Goal: Book appointment/travel/reservation

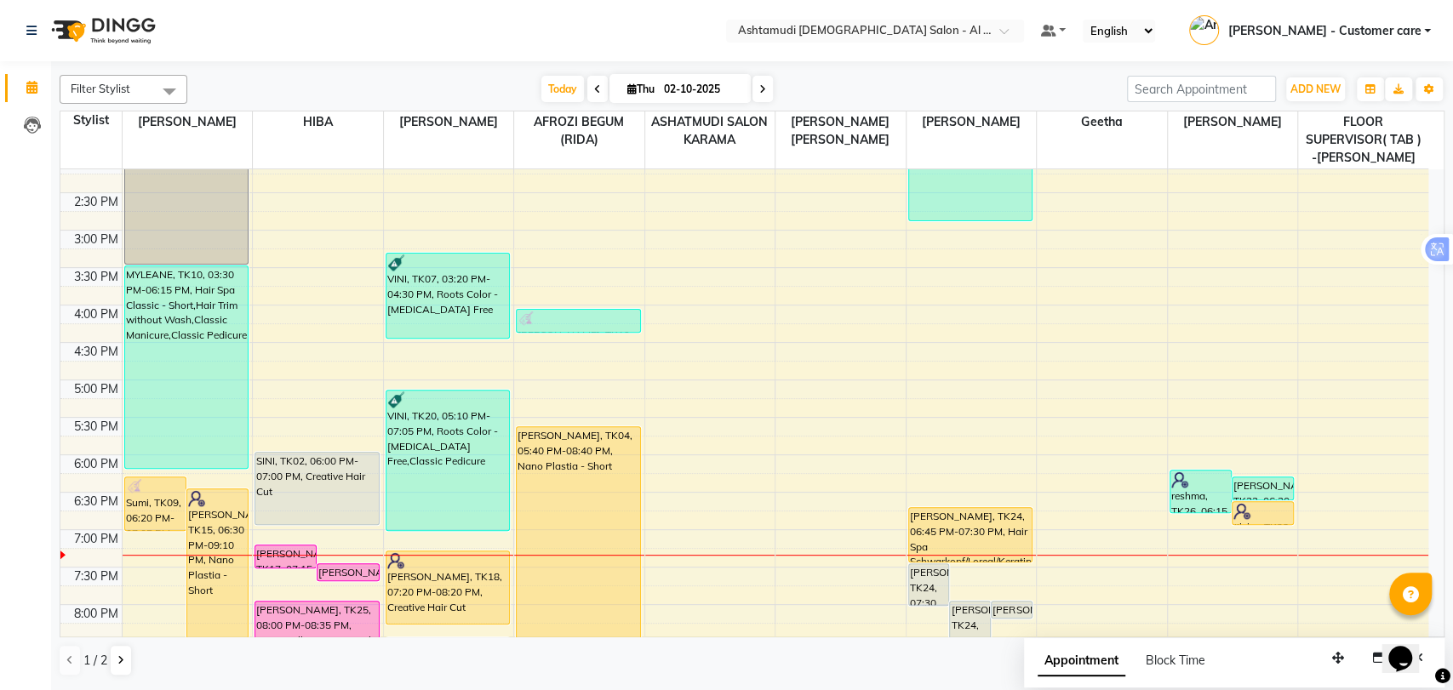
scroll to position [574, 0]
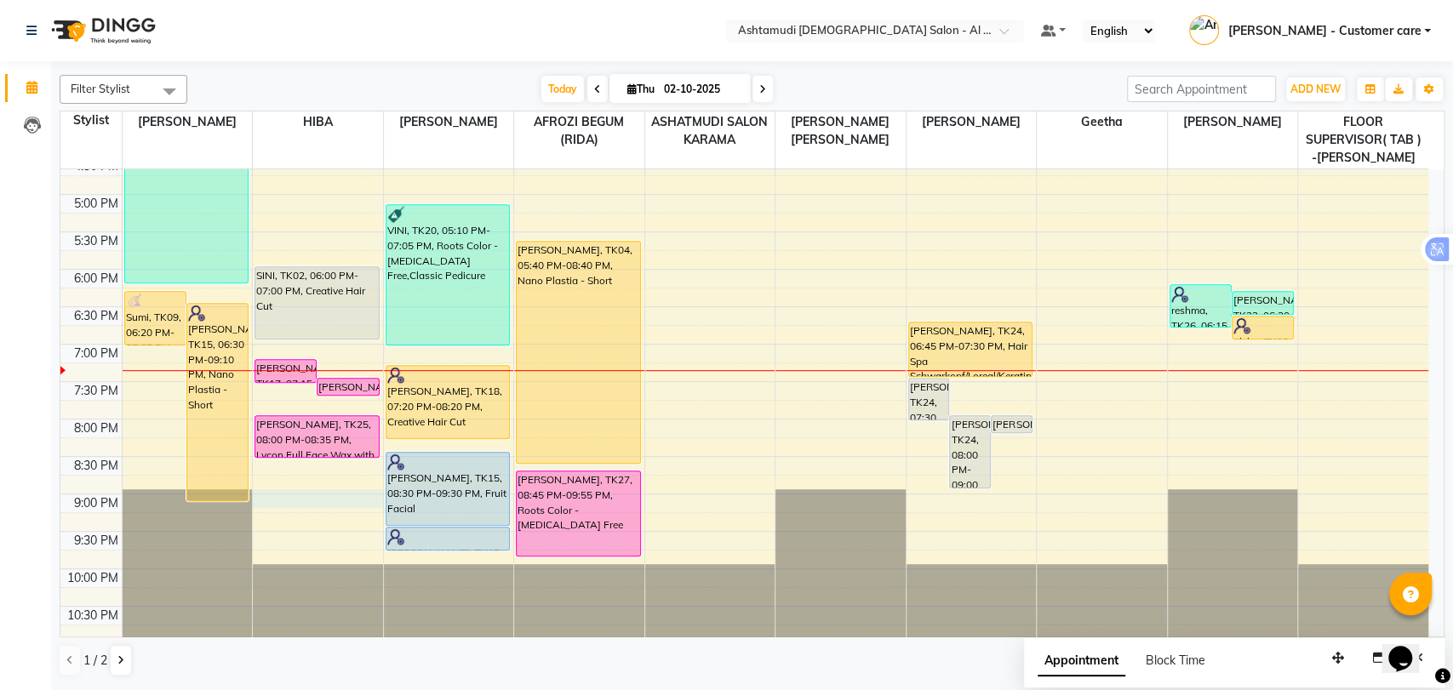
click at [313, 498] on div "9:00 AM 9:30 AM 10:00 AM 10:30 AM 11:00 AM 11:30 AM 12:00 PM 12:30 PM 1:00 PM 1…" at bounding box center [744, 120] width 1368 height 1048
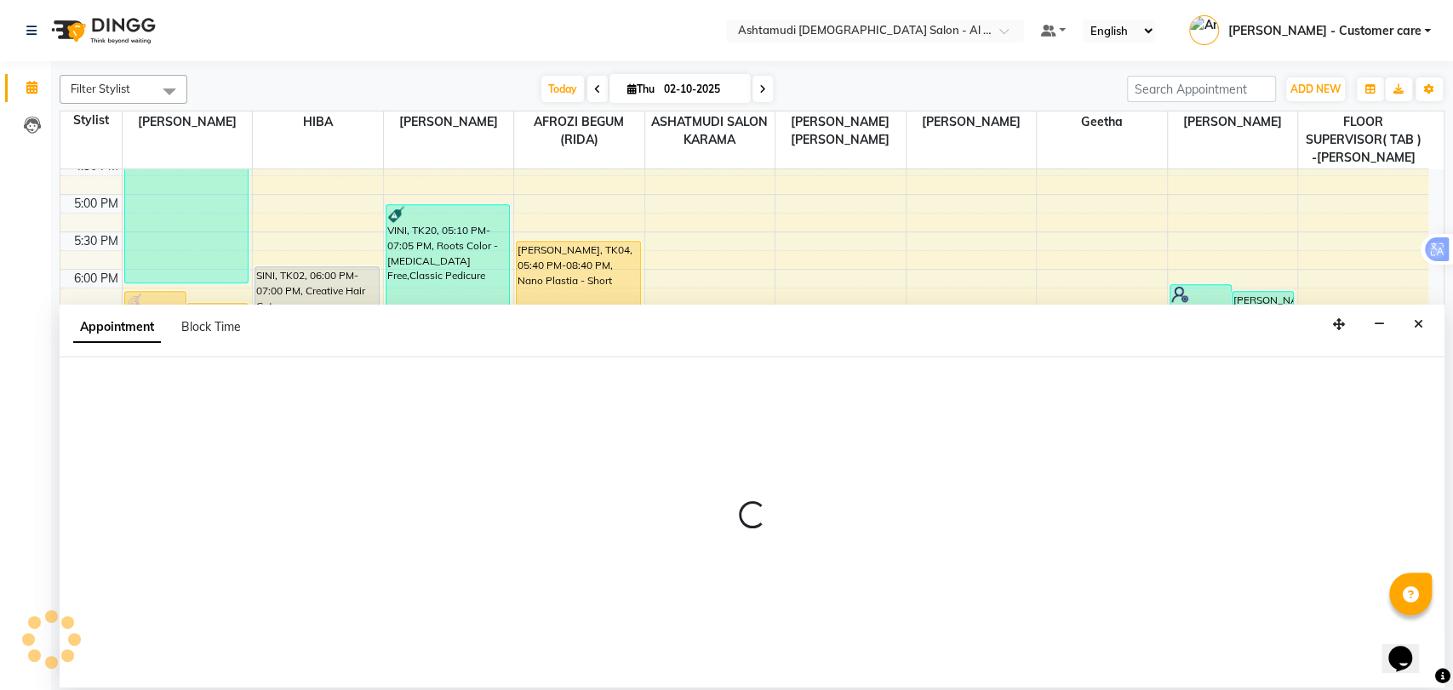
select select "51949"
select select "tentative"
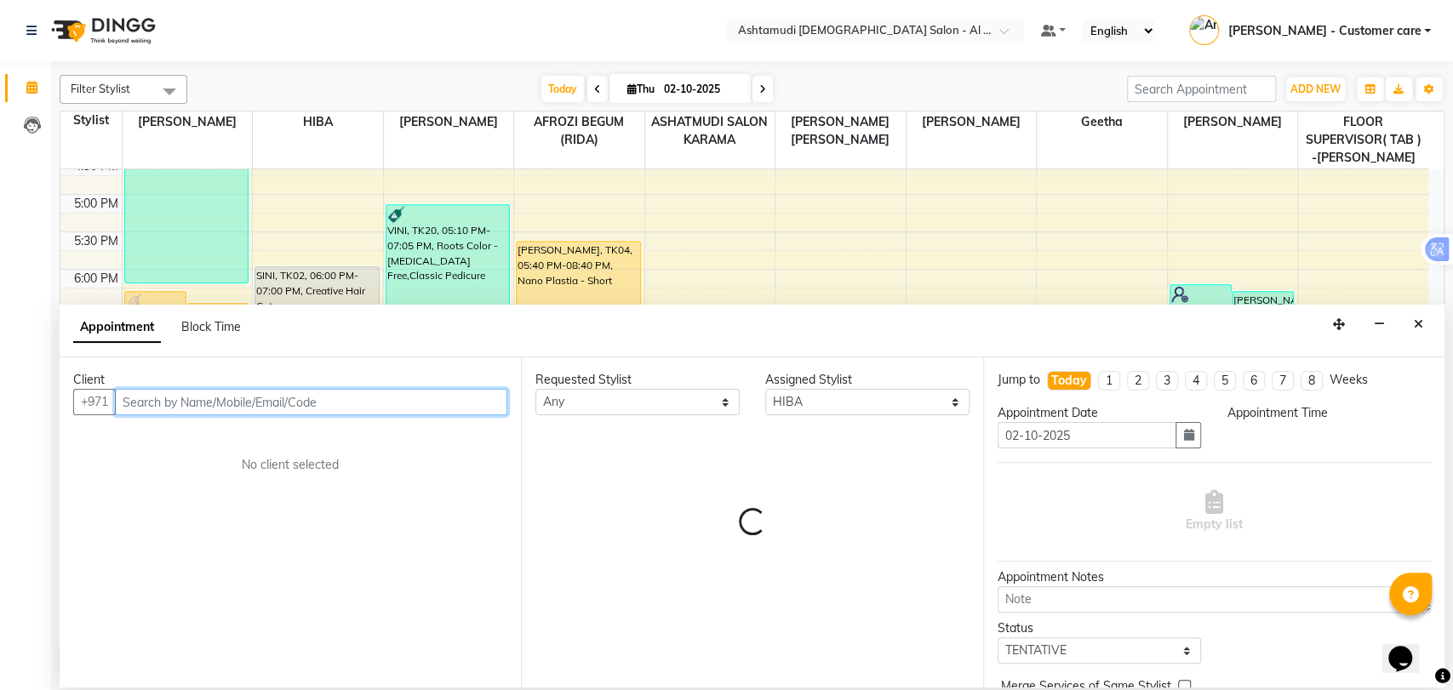
select select "1260"
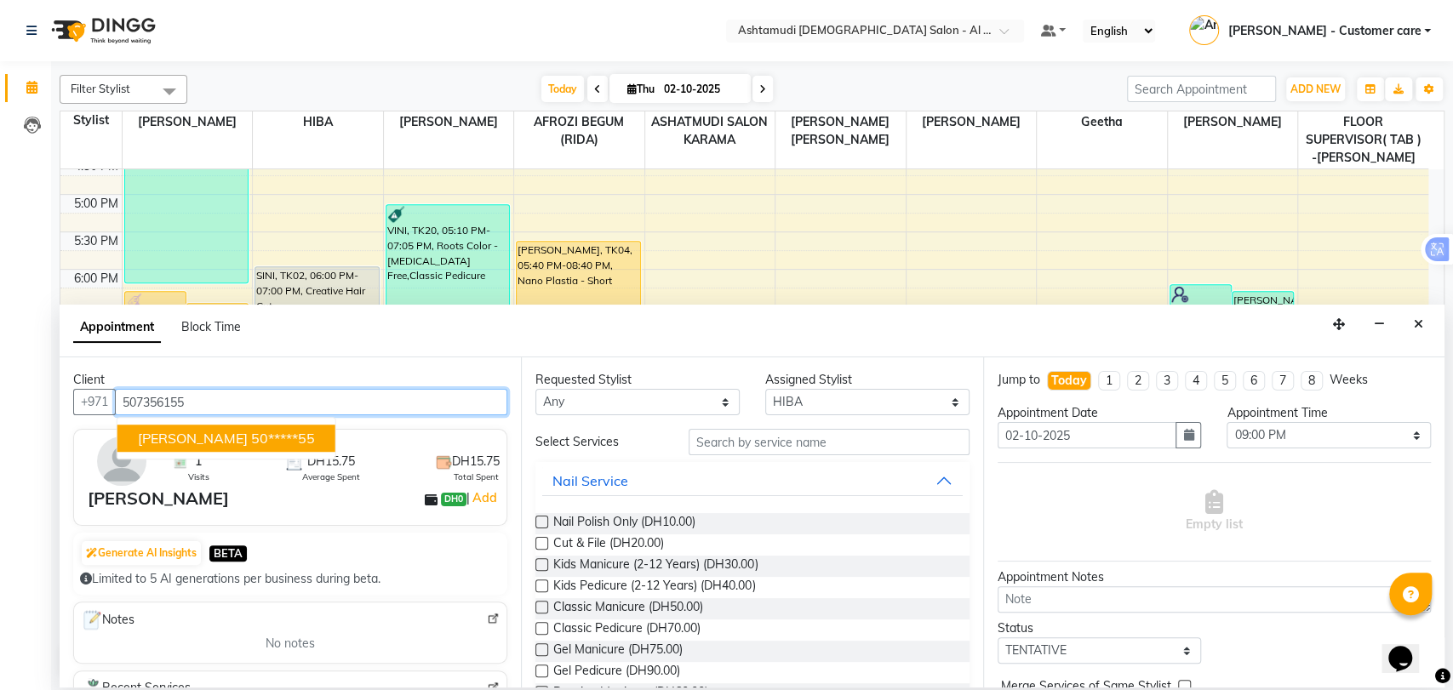
type input "507356155"
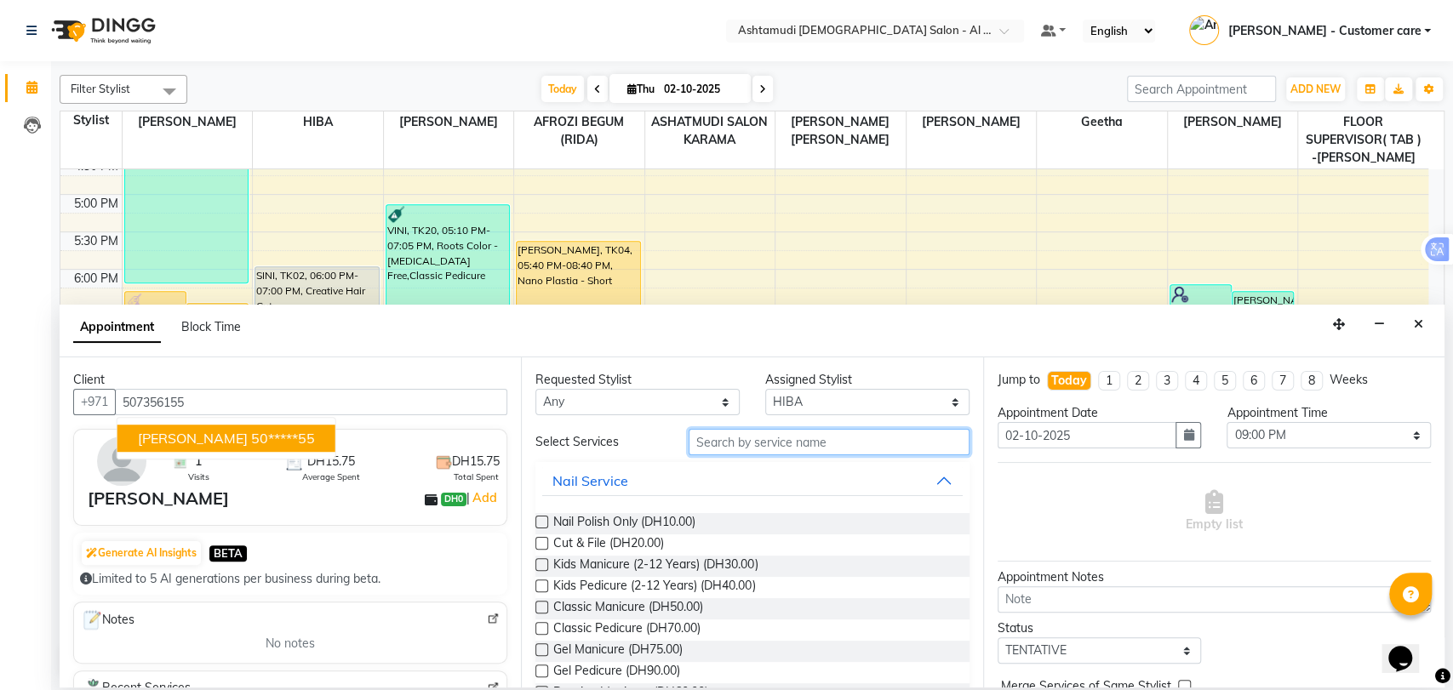
click at [744, 445] on input "text" at bounding box center [829, 442] width 281 height 26
click at [815, 444] on input "text" at bounding box center [829, 442] width 281 height 26
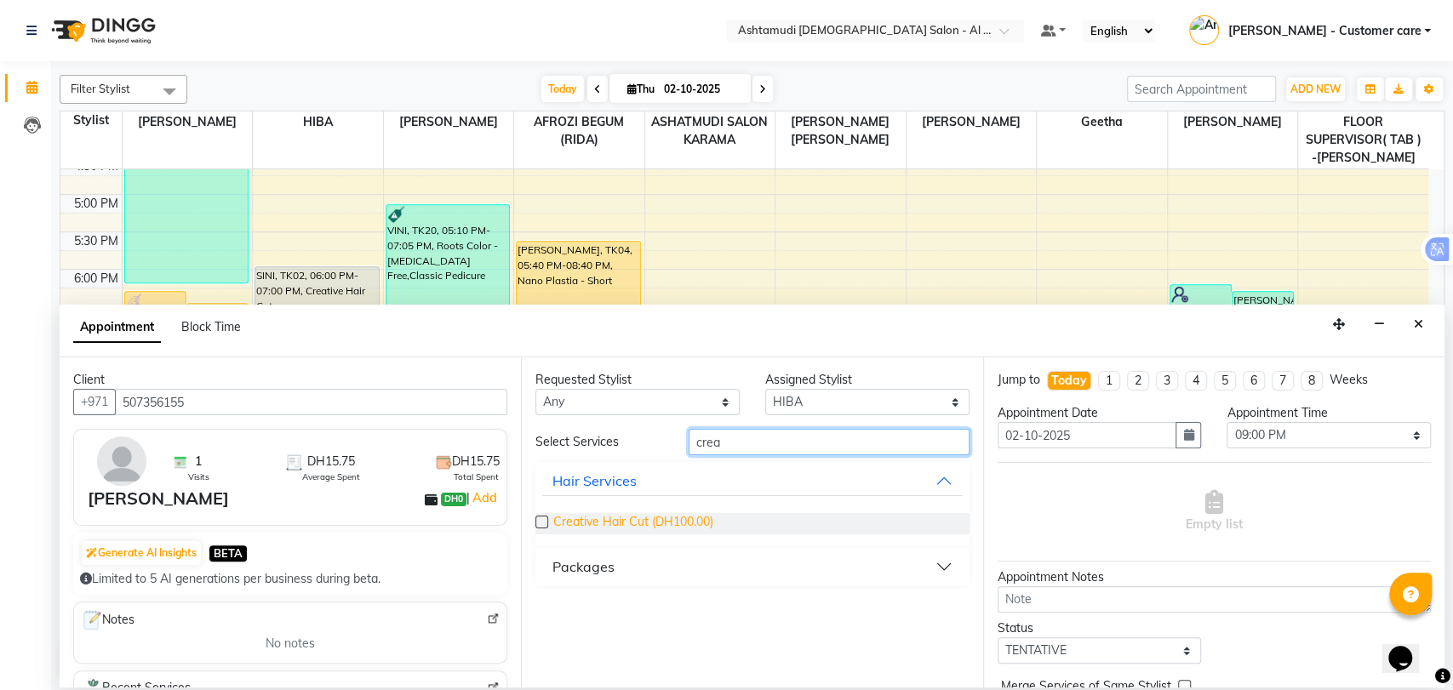
type input "crea"
click at [674, 520] on span "Creative Hair Cut (DH100.00)" at bounding box center [633, 523] width 160 height 21
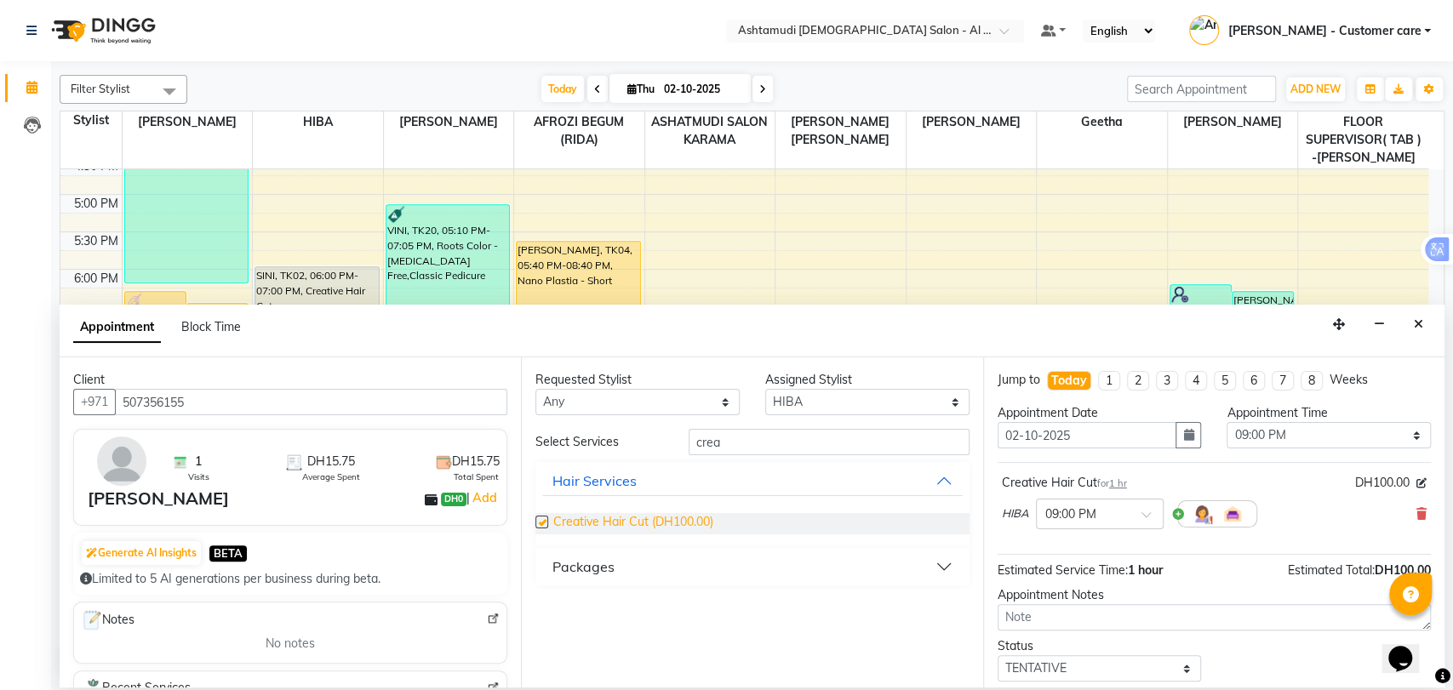
checkbox input "false"
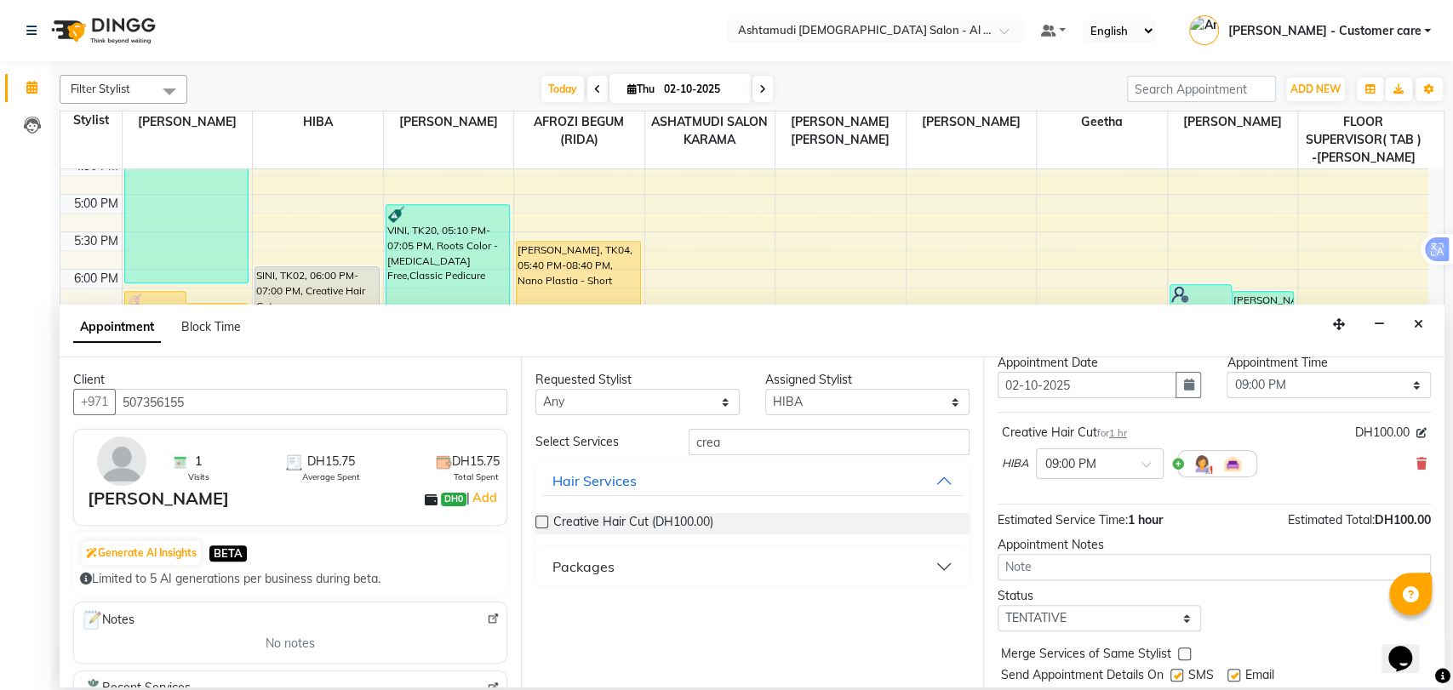
scroll to position [100, 0]
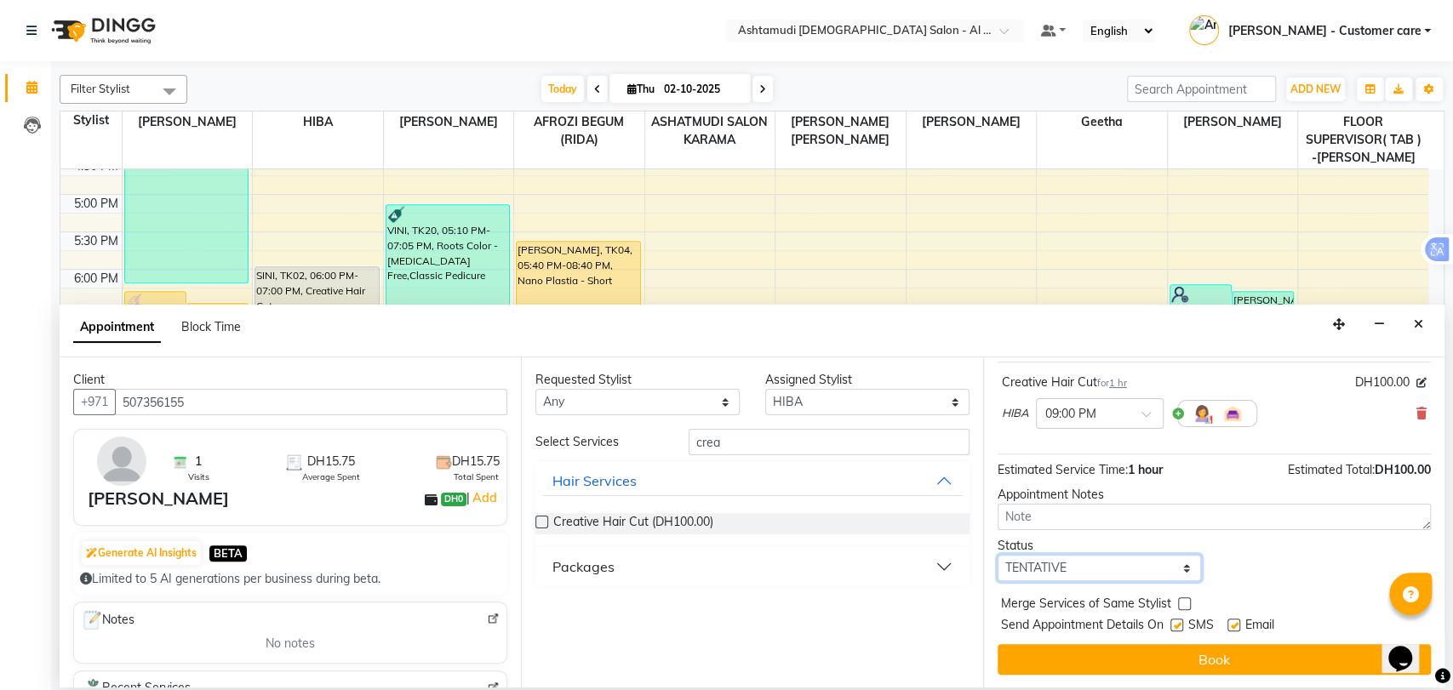
click at [1042, 566] on select "Select TENTATIVE CONFIRM CHECK-IN UPCOMING" at bounding box center [1100, 568] width 204 height 26
select select "upcoming"
click at [998, 555] on select "Select TENTATIVE CONFIRM CHECK-IN UPCOMING" at bounding box center [1100, 568] width 204 height 26
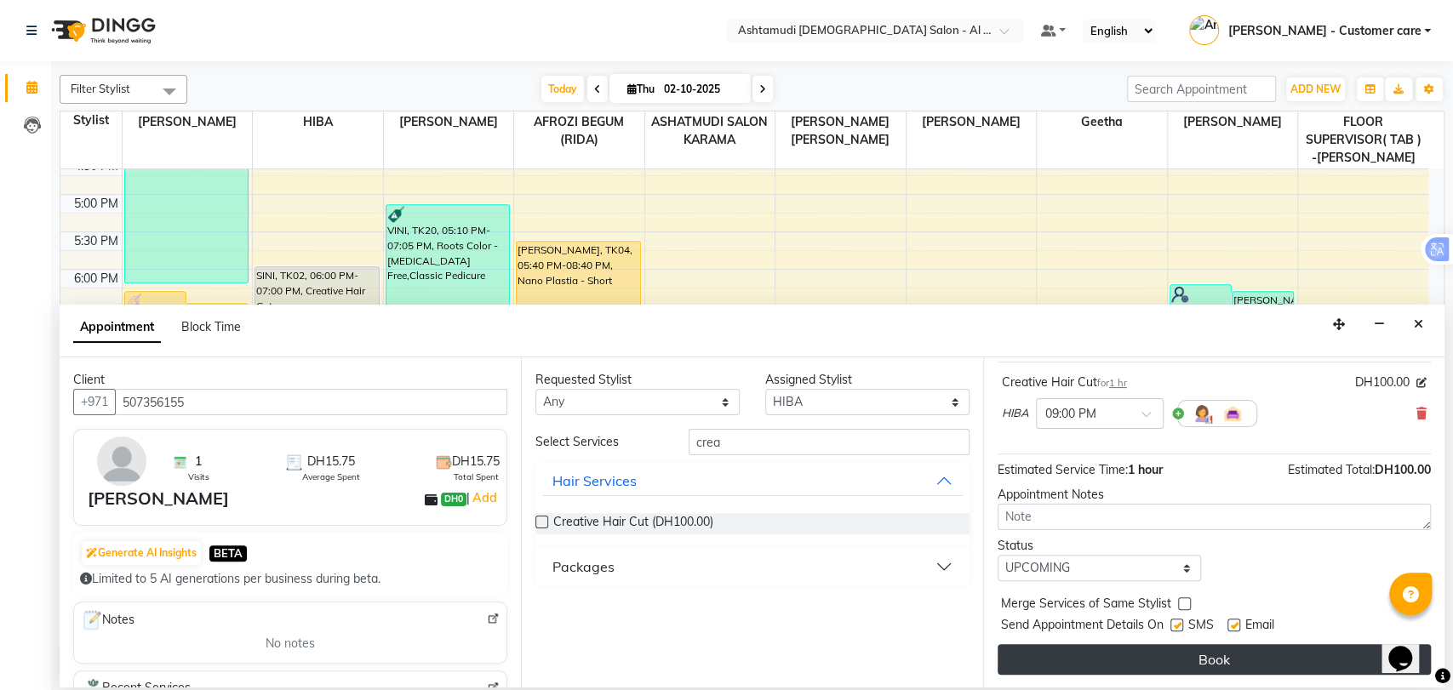
click at [1152, 667] on button "Book" at bounding box center [1214, 659] width 433 height 31
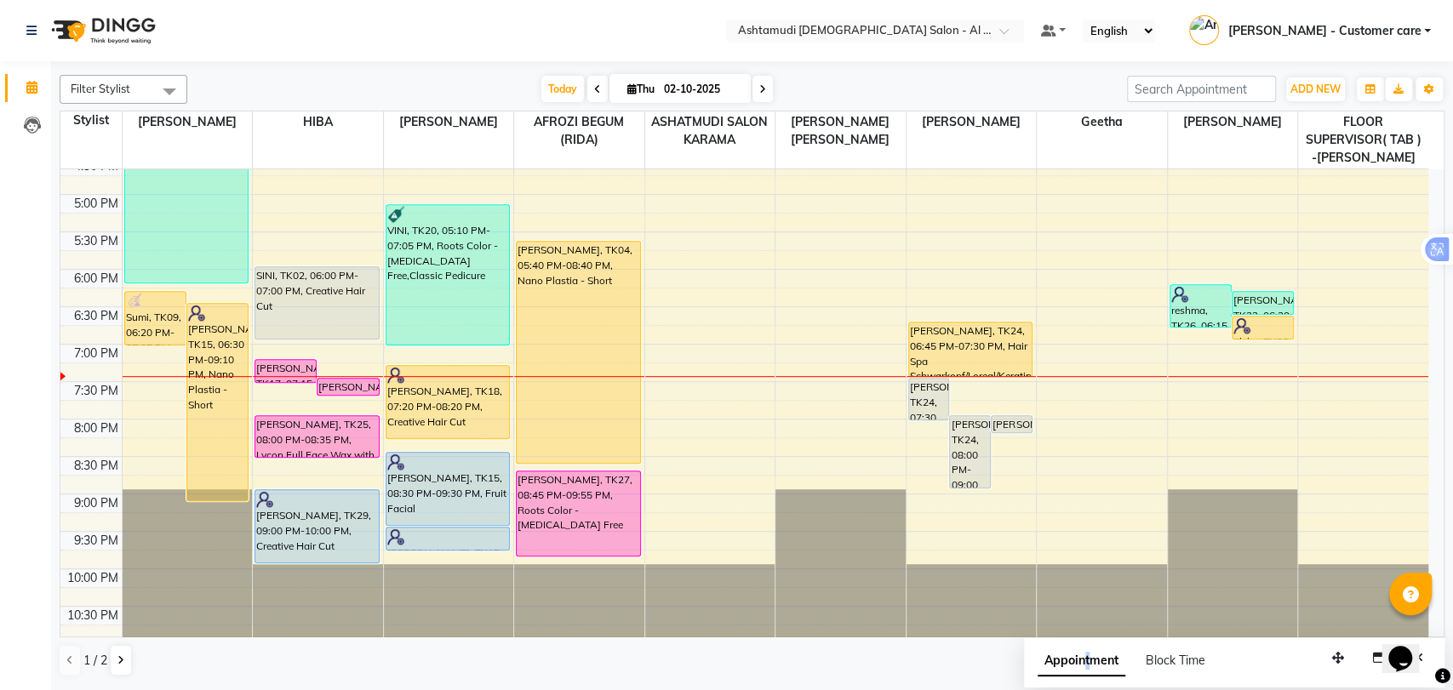
drag, startPoint x: 1084, startPoint y: 670, endPoint x: 1076, endPoint y: 666, distance: 8.8
click at [1076, 666] on span "Appointment" at bounding box center [1082, 661] width 88 height 31
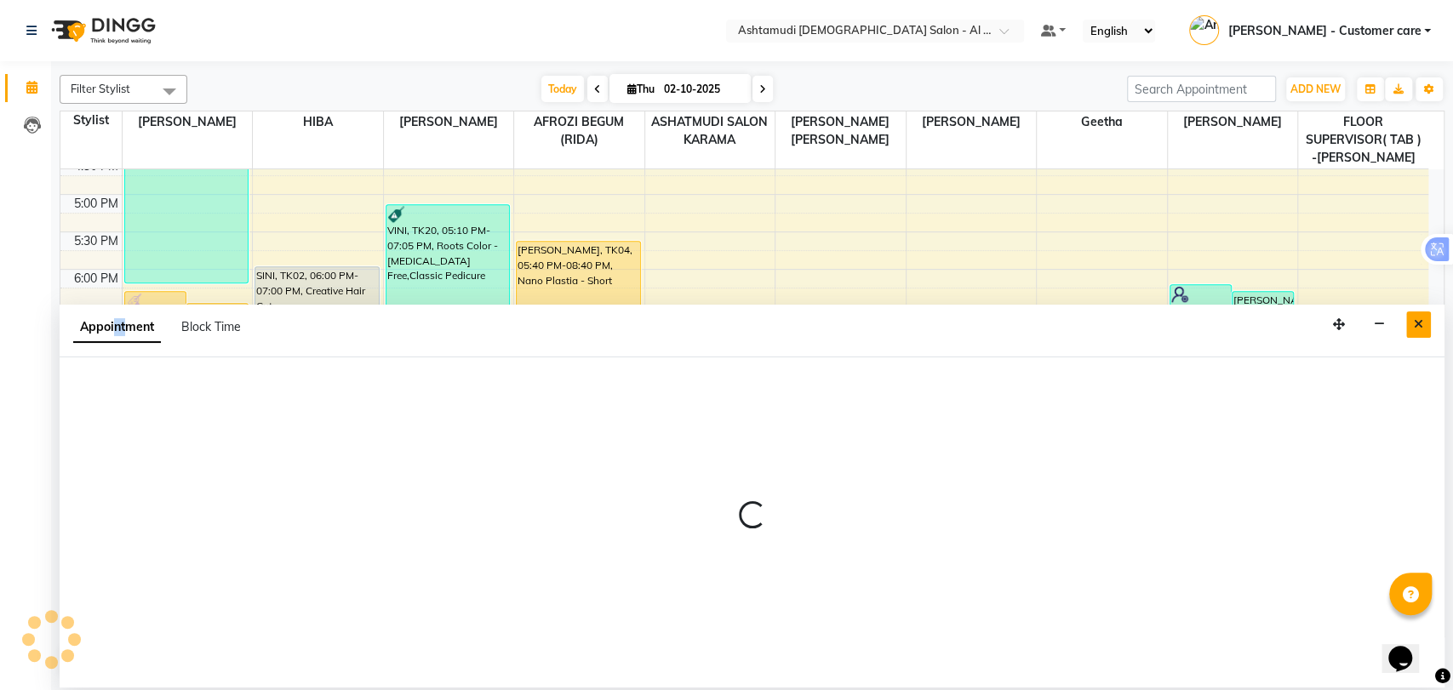
click at [1428, 331] on button "Close" at bounding box center [1418, 325] width 25 height 26
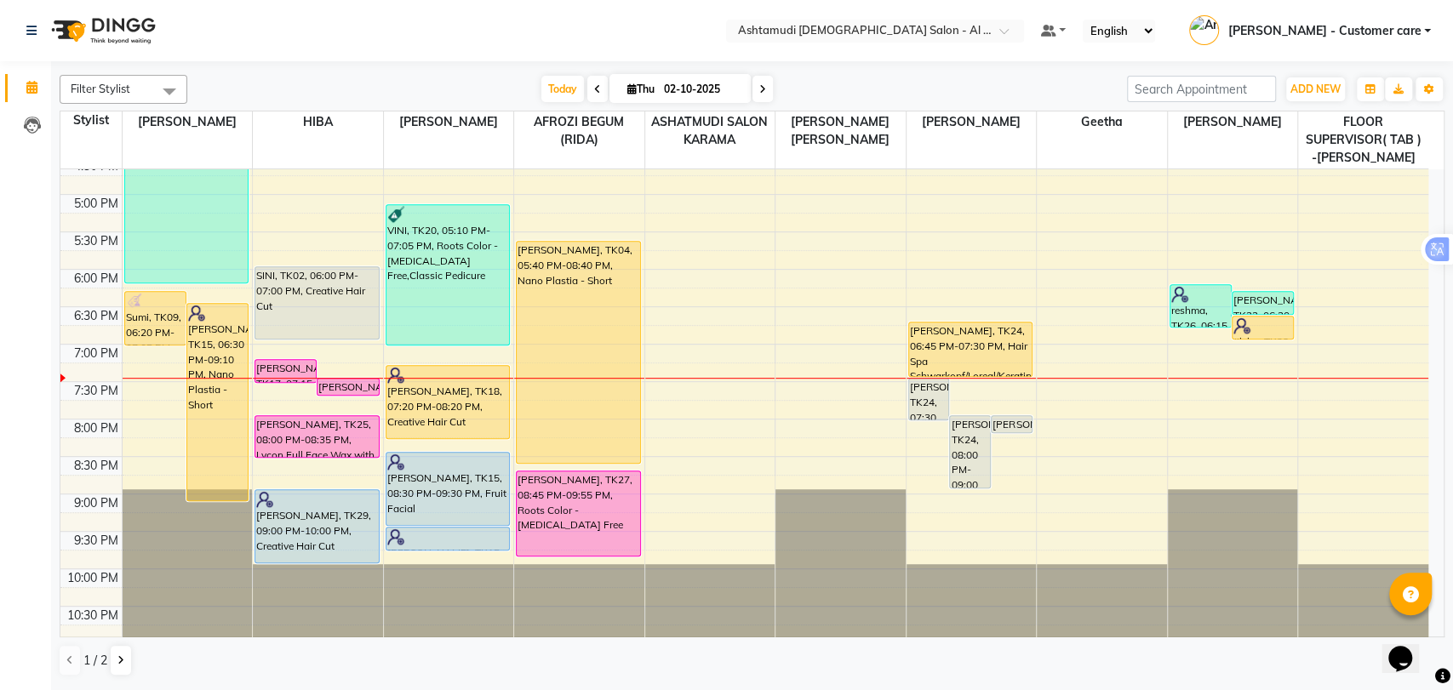
click at [731, 443] on div "9:00 AM 9:30 AM 10:00 AM 10:30 AM 11:00 AM 11:30 AM 12:00 PM 12:30 PM 1:00 PM 1…" at bounding box center [744, 120] width 1368 height 1048
select select "51956"
select select "tentative"
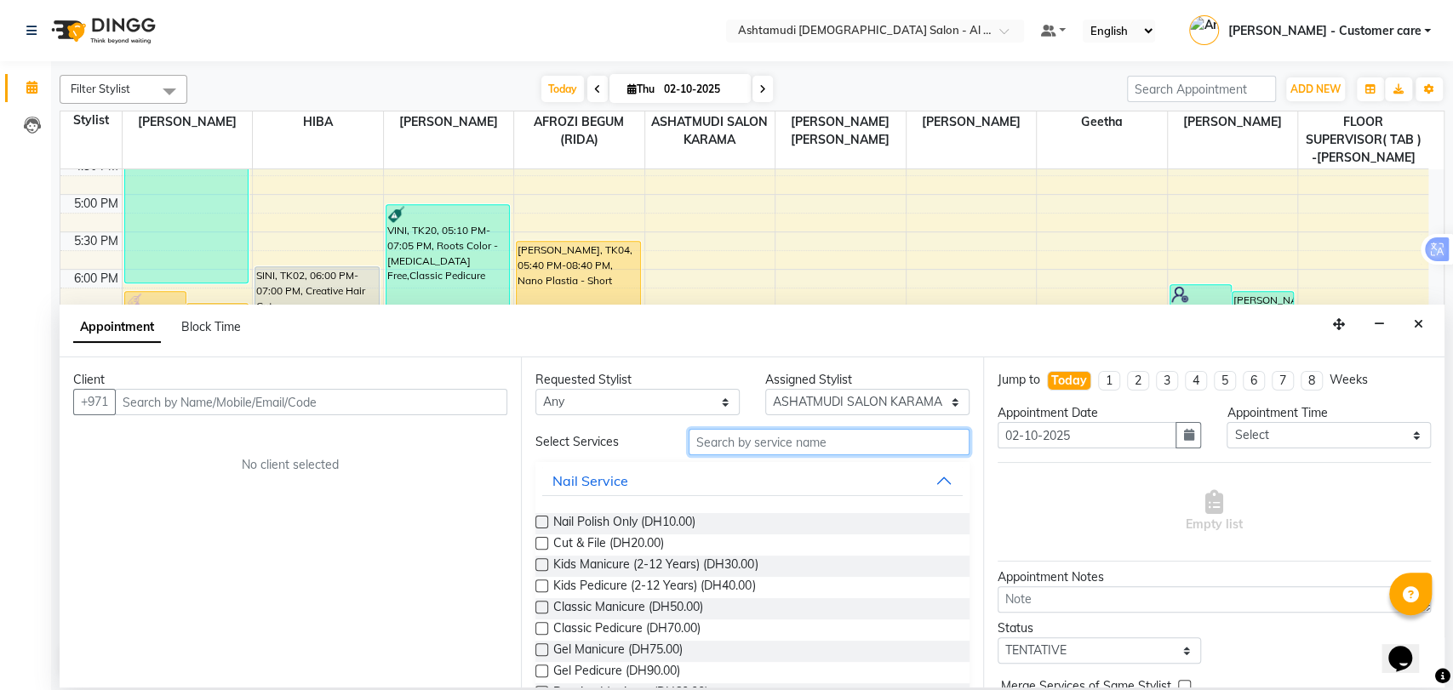
click at [731, 443] on input "text" at bounding box center [829, 442] width 281 height 26
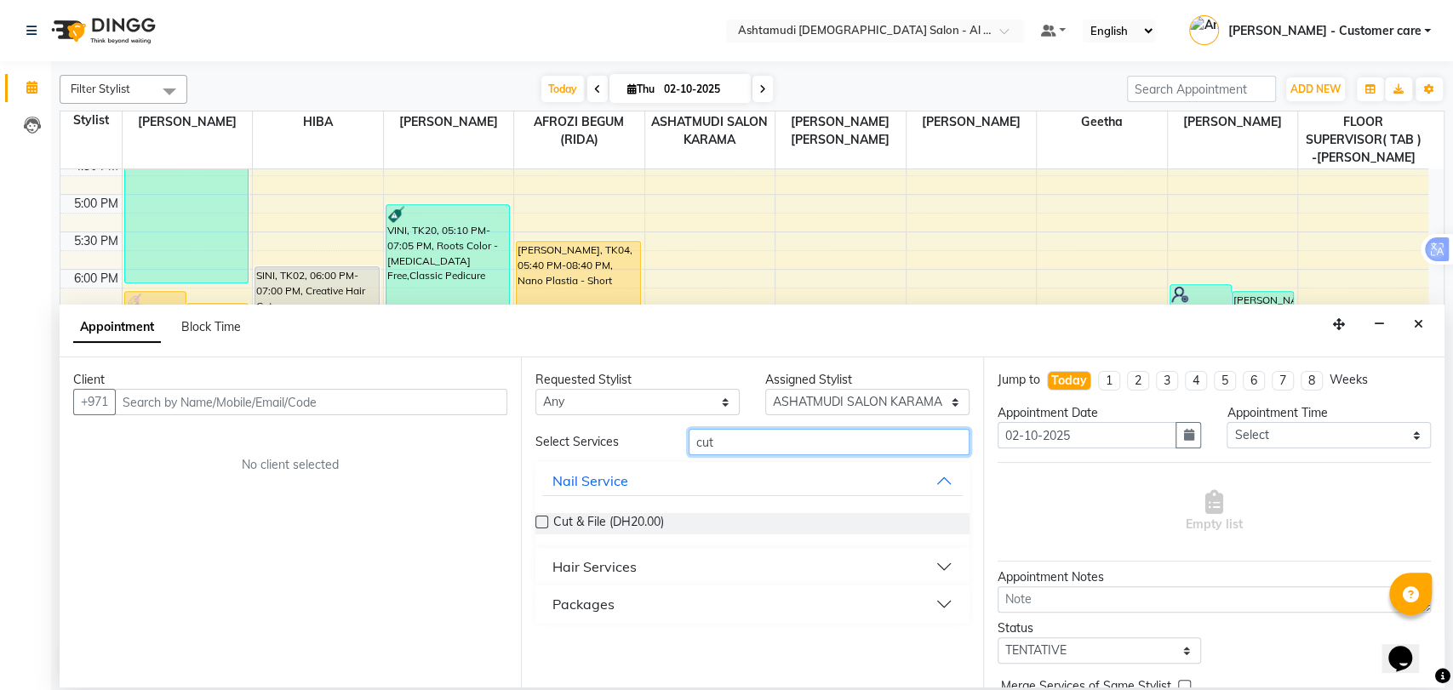
type input "cut"
click at [642, 565] on button "Hair Services" at bounding box center [752, 567] width 420 height 31
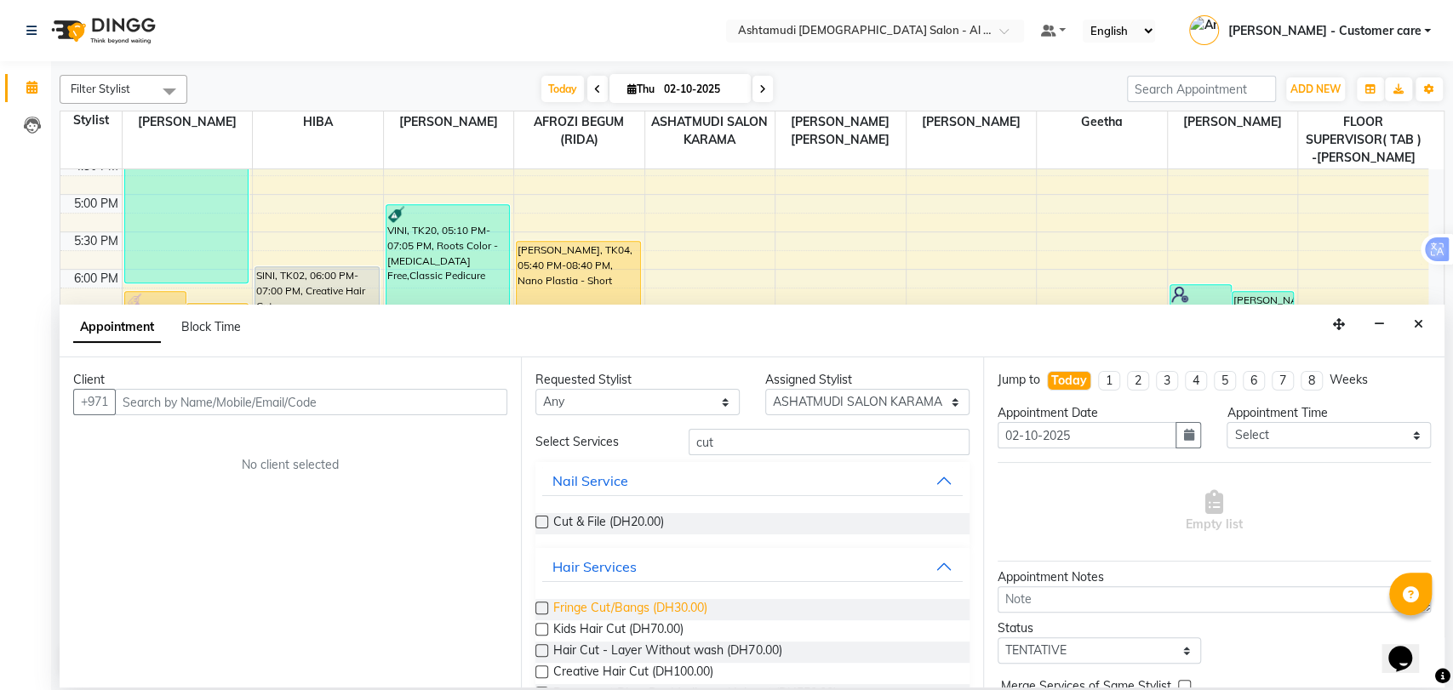
click at [627, 604] on span "Fringe Cut/Bangs (DH30.00)" at bounding box center [630, 609] width 154 height 21
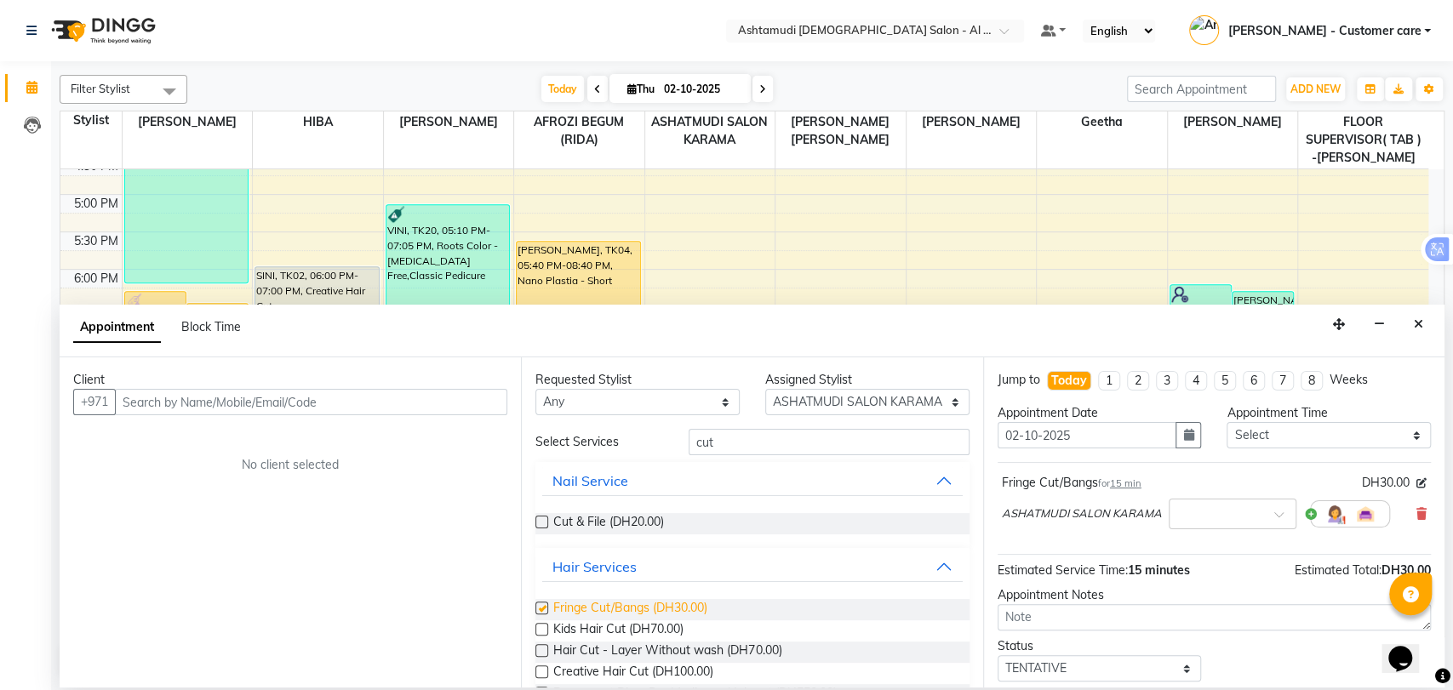
checkbox input "false"
click at [1420, 326] on icon "Close" at bounding box center [1418, 324] width 9 height 12
